Goal: Navigation & Orientation: Find specific page/section

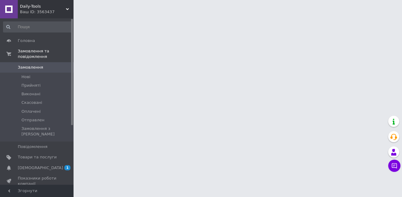
click at [67, 8] on icon at bounding box center [67, 9] width 3 height 3
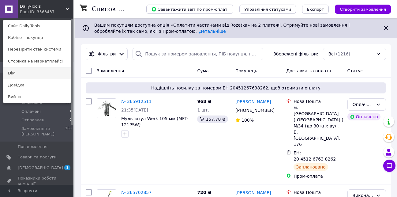
click at [41, 73] on link "DiM" at bounding box center [36, 73] width 67 height 12
